Goal: Information Seeking & Learning: Learn about a topic

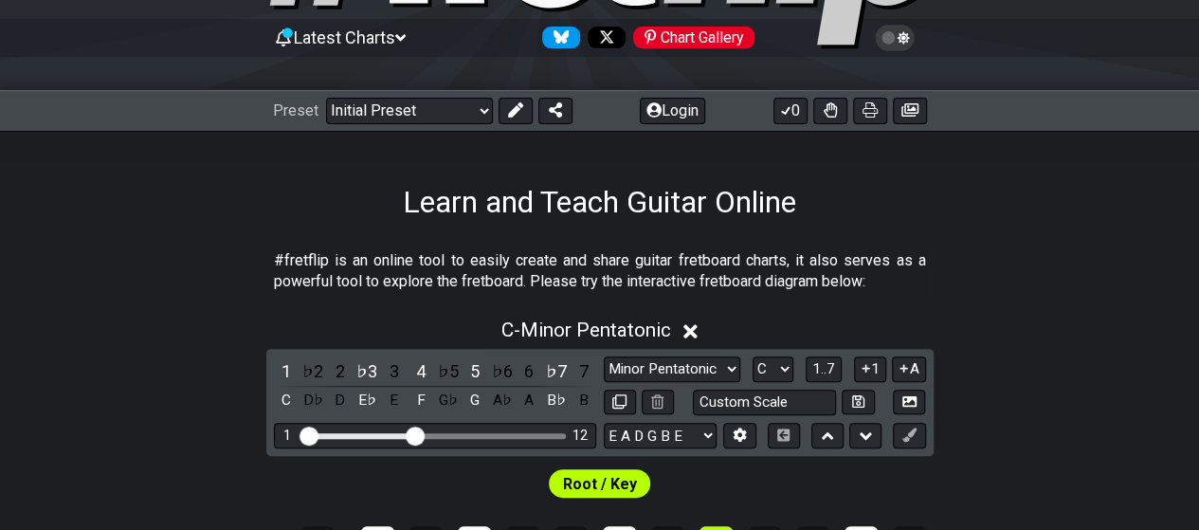
scroll to position [95, 0]
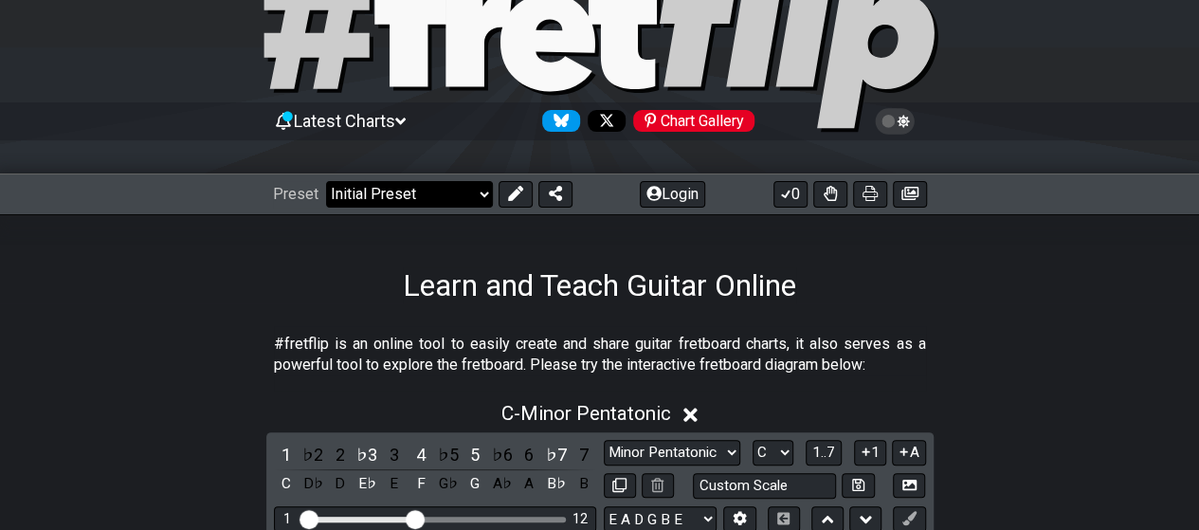
click at [417, 198] on select "Welcome to #fretflip! Initial Preset Custom Preset Minor Pentatonic Major Penta…" at bounding box center [409, 194] width 167 height 27
click at [326, 181] on select "Welcome to #fretflip! Initial Preset Custom Preset Minor Pentatonic Major Penta…" at bounding box center [409, 194] width 167 height 27
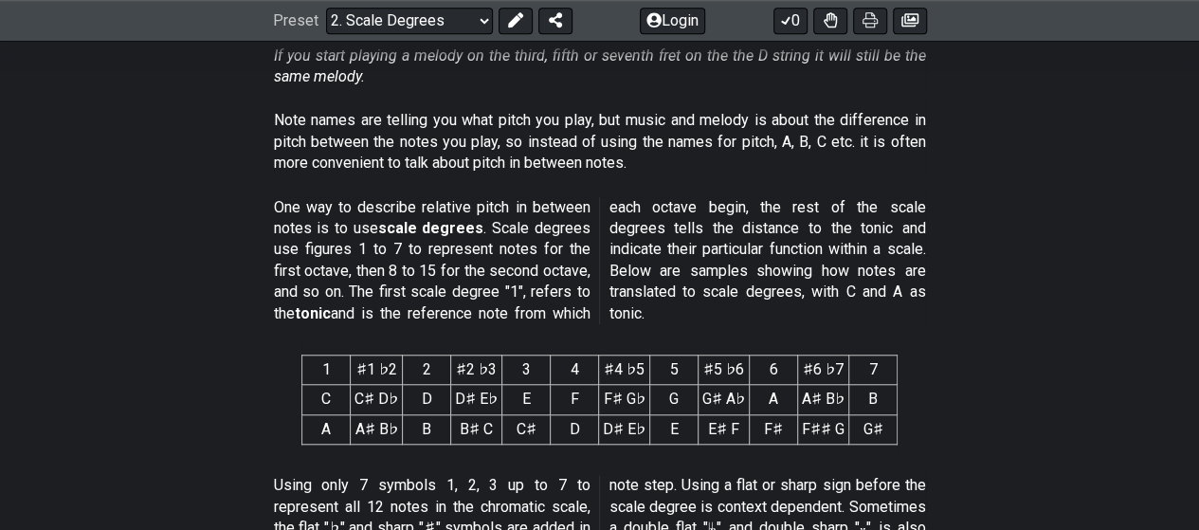
scroll to position [758, 0]
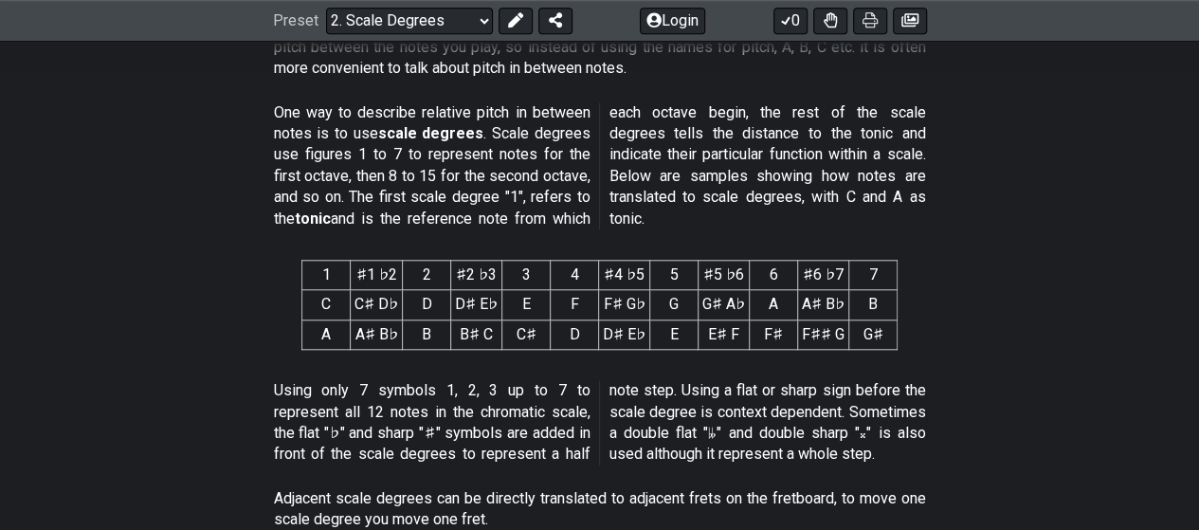
click at [370, 278] on th "♯1 ♭2" at bounding box center [377, 275] width 52 height 29
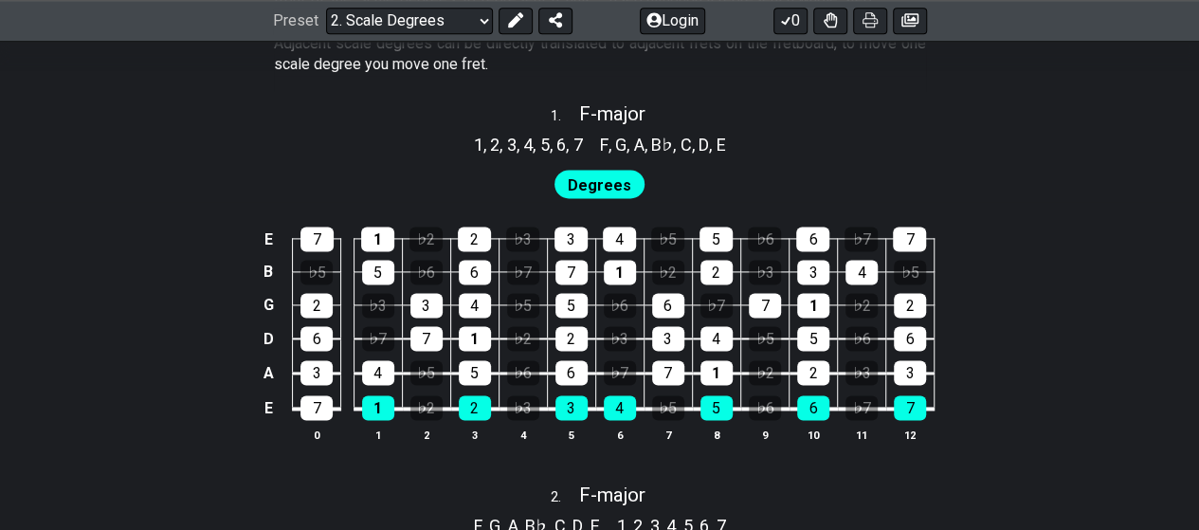
scroll to position [1232, 0]
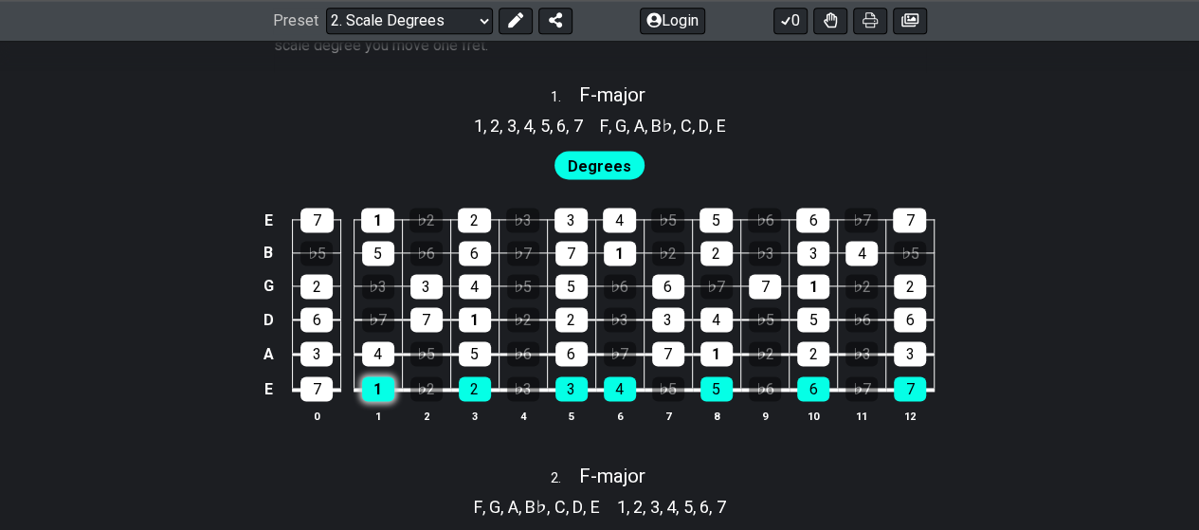
click at [380, 391] on div "1" at bounding box center [378, 388] width 32 height 25
click at [376, 352] on div "4" at bounding box center [378, 353] width 32 height 25
click at [381, 354] on div "4" at bounding box center [378, 353] width 32 height 25
click at [330, 401] on table "E 7 1 ♭2 2 ♭3 3 4 ♭5 5 ♭6 6 ♭7 7 B ♭5 5 ♭6 6 ♭7 7 1 ♭2 2 ♭3 3 4 ♭5 G 2 ♭3 3 4 ♭…" at bounding box center [596, 298] width 678 height 223
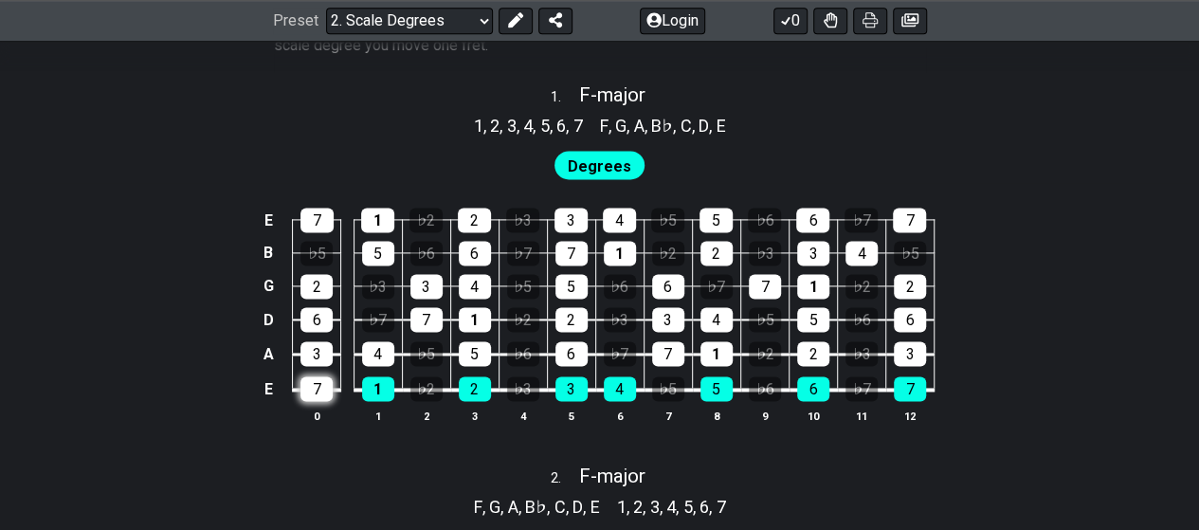
click at [327, 393] on div "7" at bounding box center [316, 388] width 32 height 25
click at [387, 386] on div "1" at bounding box center [378, 388] width 32 height 25
click at [373, 388] on div "1" at bounding box center [378, 388] width 32 height 25
click at [612, 154] on span "Degrees" at bounding box center [600, 166] width 64 height 27
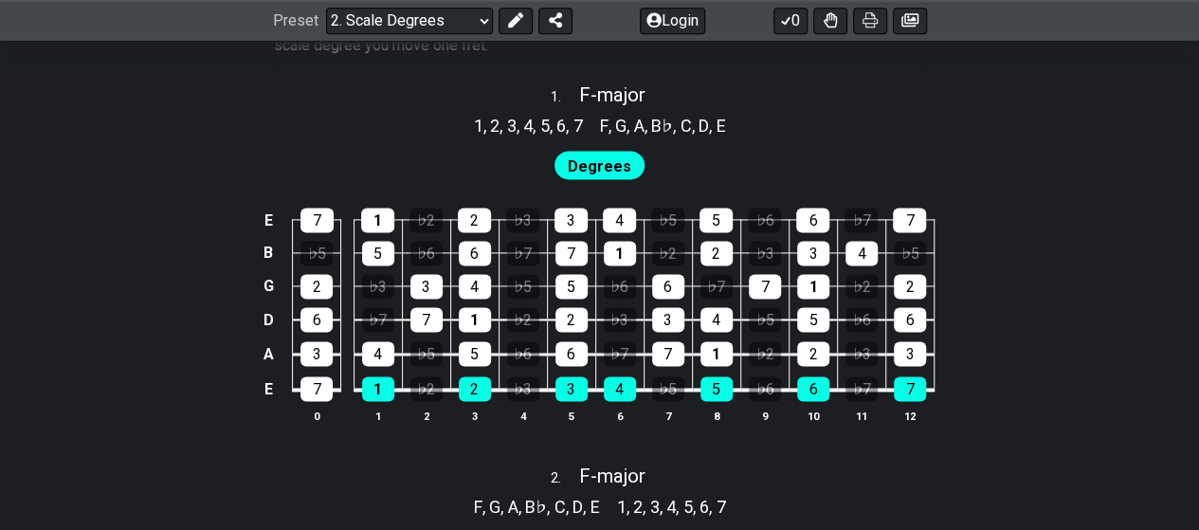
click at [523, 114] on span "4" at bounding box center [527, 126] width 9 height 26
click at [474, 126] on span "1" at bounding box center [478, 126] width 9 height 26
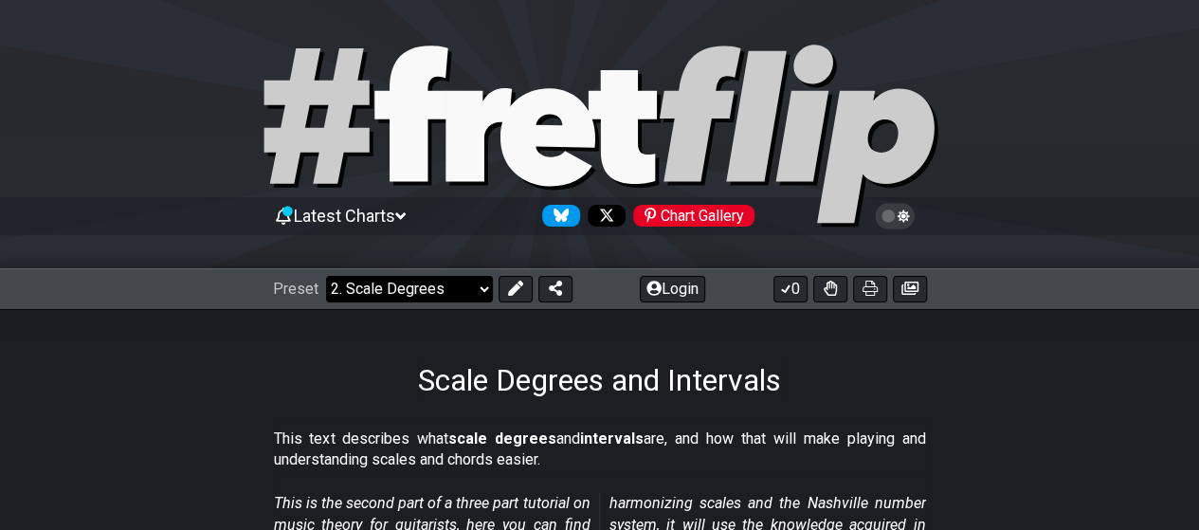
click at [477, 279] on select "Welcome to #fretflip! Initial Preset Custom Preset Minor Pentatonic Major Penta…" at bounding box center [409, 289] width 167 height 27
click at [326, 276] on select "Welcome to #fretflip! Initial Preset Custom Preset Minor Pentatonic Major Penta…" at bounding box center [409, 289] width 167 height 27
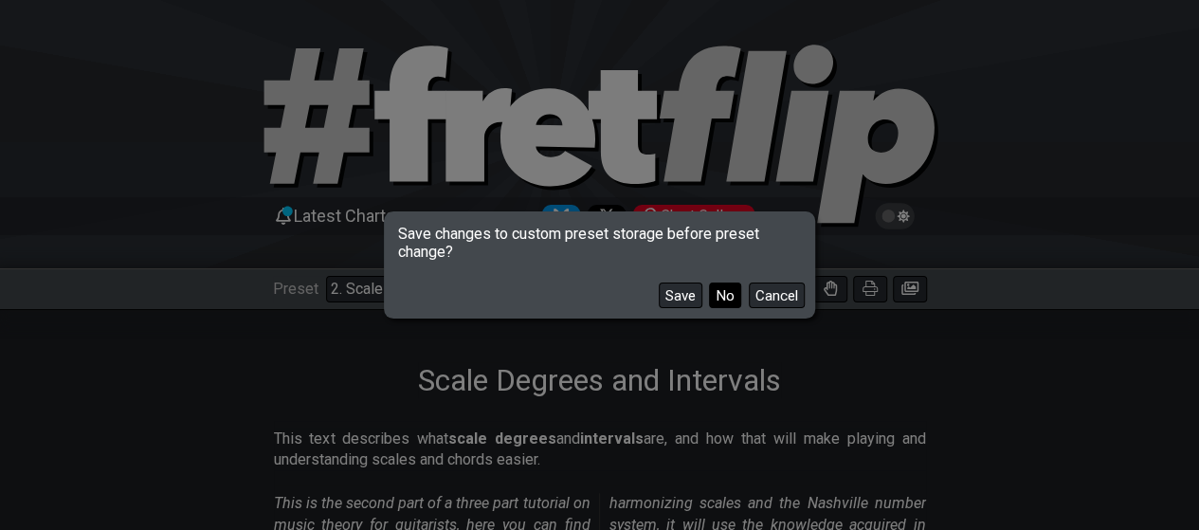
click at [720, 294] on button "No" at bounding box center [725, 295] width 32 height 26
select select "/harmonizing-scales"
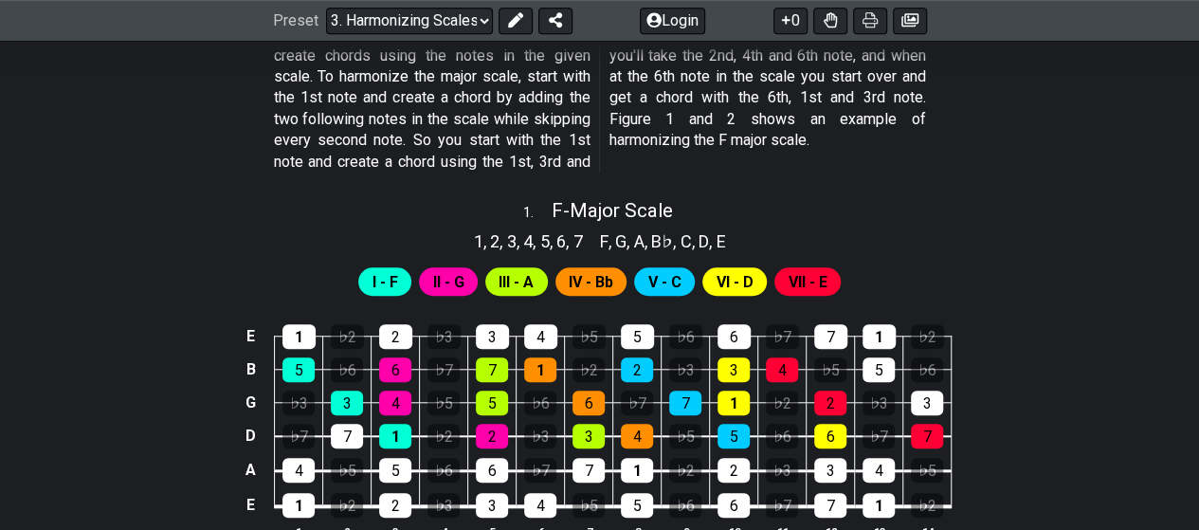
scroll to position [758, 0]
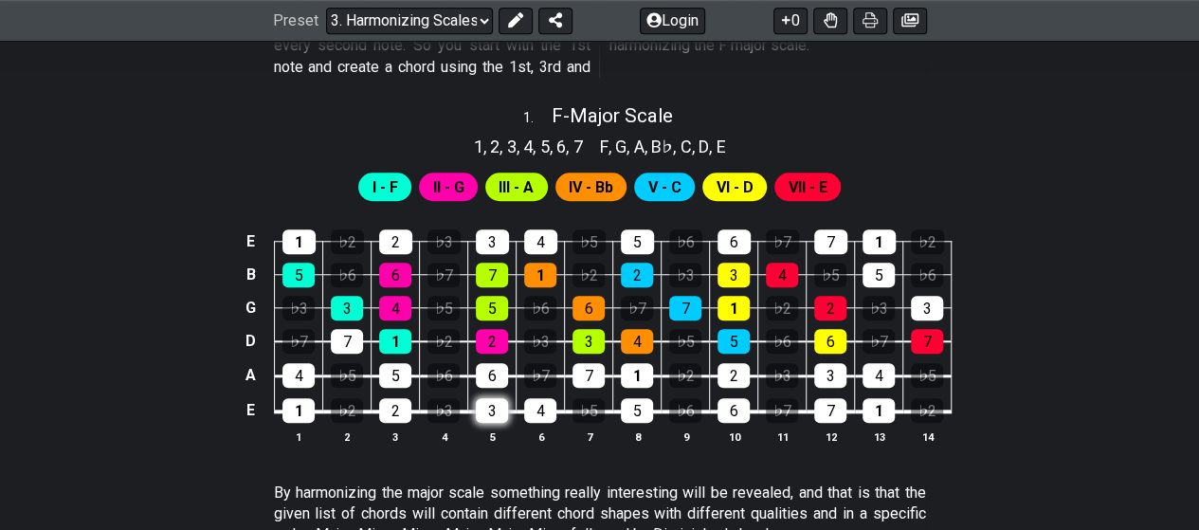
click at [505, 418] on div "3" at bounding box center [492, 410] width 32 height 25
click at [497, 416] on div "3" at bounding box center [492, 410] width 32 height 25
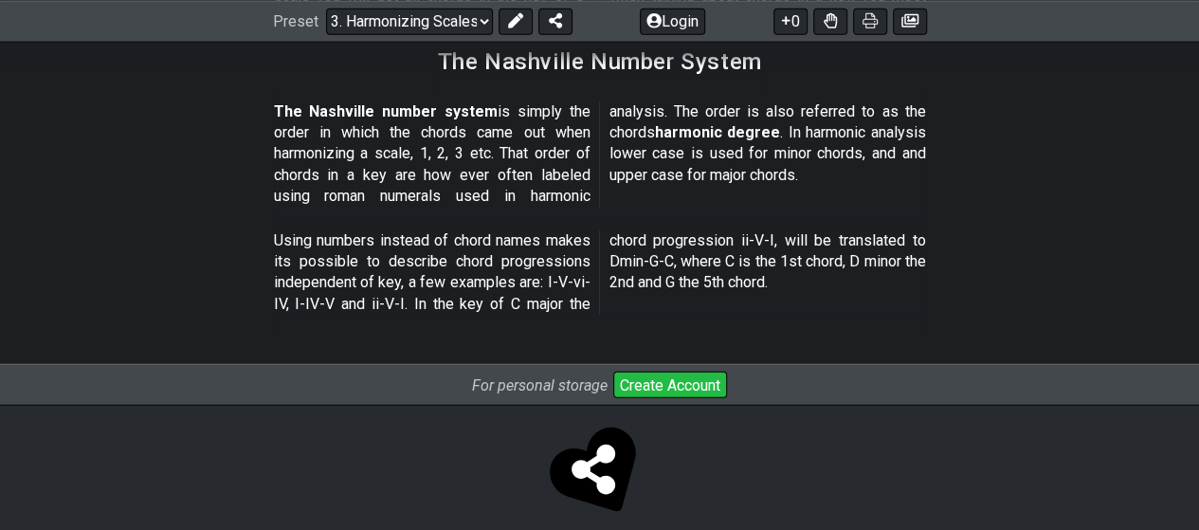
scroll to position [2448, 0]
